Goal: Task Accomplishment & Management: Manage account settings

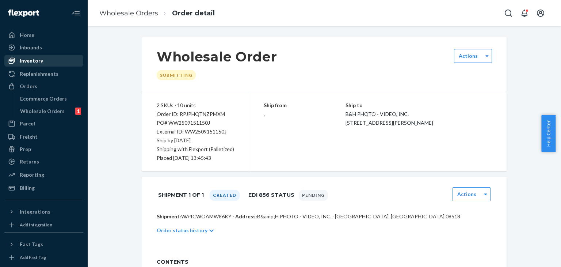
click at [33, 61] on div "Inventory" at bounding box center [31, 60] width 23 height 7
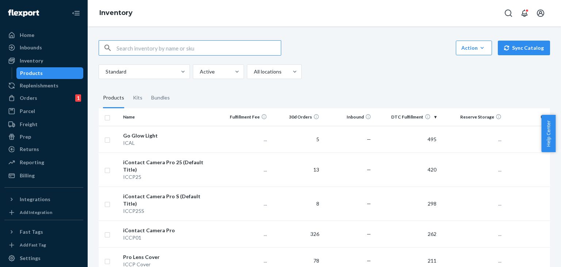
click at [147, 46] on input "text" at bounding box center [199, 48] width 164 height 15
type input "case"
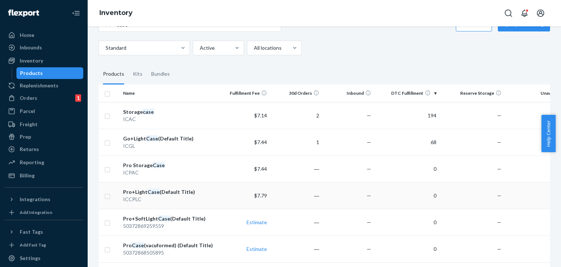
scroll to position [37, 0]
